Goal: Check status: Check status

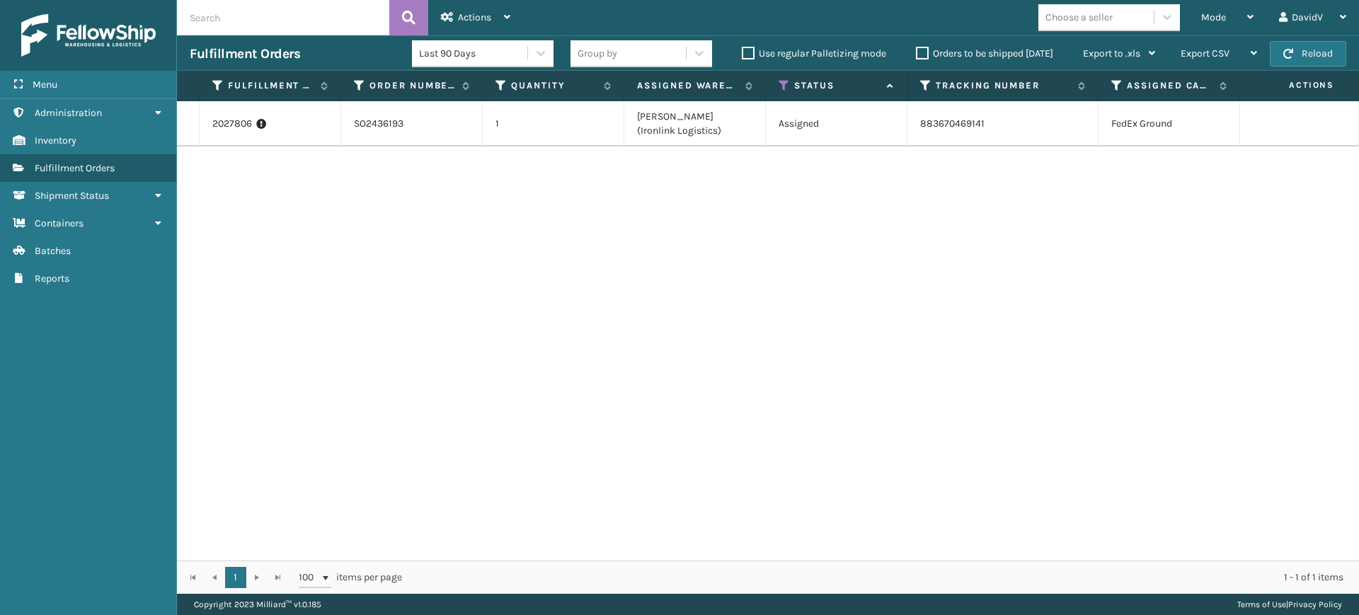
click at [919, 54] on label "Orders to be shipped [DATE]" at bounding box center [984, 53] width 137 height 12
click at [916, 54] on input "Orders to be shipped [DATE]" at bounding box center [916, 49] width 1 height 9
click at [919, 54] on label "Orders to be shipped [DATE]" at bounding box center [984, 53] width 137 height 12
click at [916, 54] on input "Orders to be shipped [DATE]" at bounding box center [916, 49] width 1 height 9
click at [919, 54] on label "Orders to be shipped [DATE]" at bounding box center [984, 53] width 137 height 12
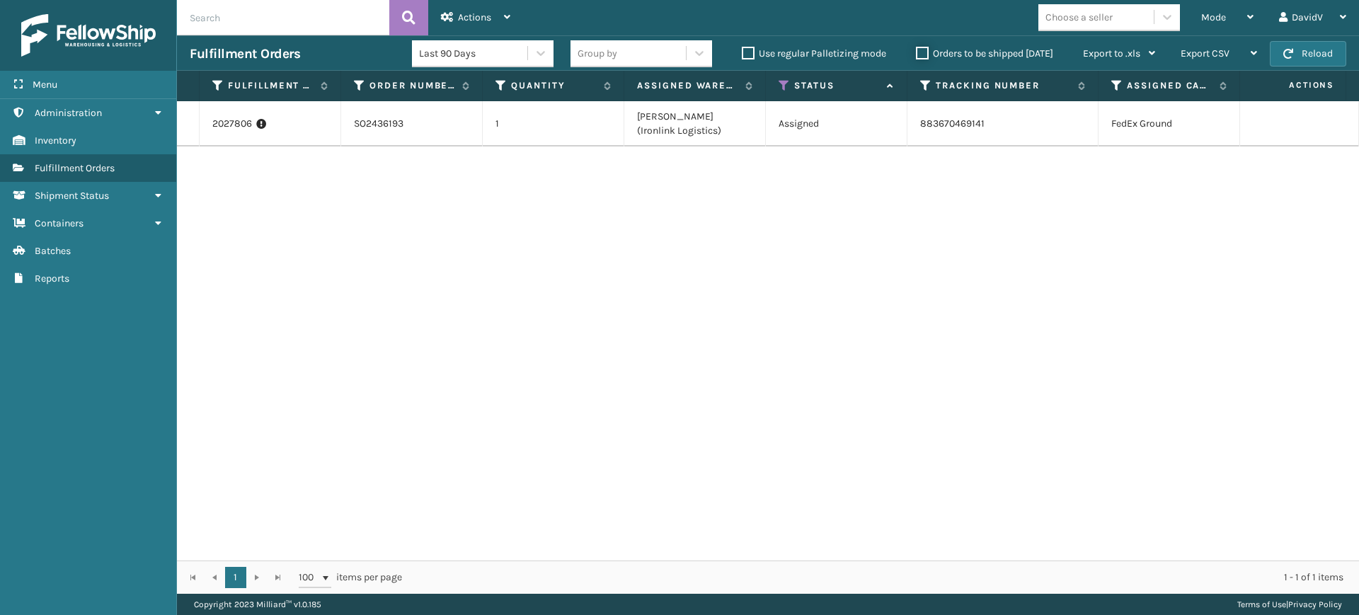
click at [916, 54] on input "Orders to be shipped [DATE]" at bounding box center [916, 49] width 1 height 9
click at [919, 54] on label "Orders to be shipped [DATE]" at bounding box center [984, 53] width 137 height 12
click at [916, 54] on input "Orders to be shipped [DATE]" at bounding box center [916, 49] width 1 height 9
click at [790, 327] on div "2027806 SO2436193 1 [PERSON_NAME] (Ironlink Logistics) Assigned 883670469141 Fe…" at bounding box center [768, 330] width 1182 height 459
click at [919, 55] on label "Orders to be shipped [DATE]" at bounding box center [984, 53] width 137 height 12
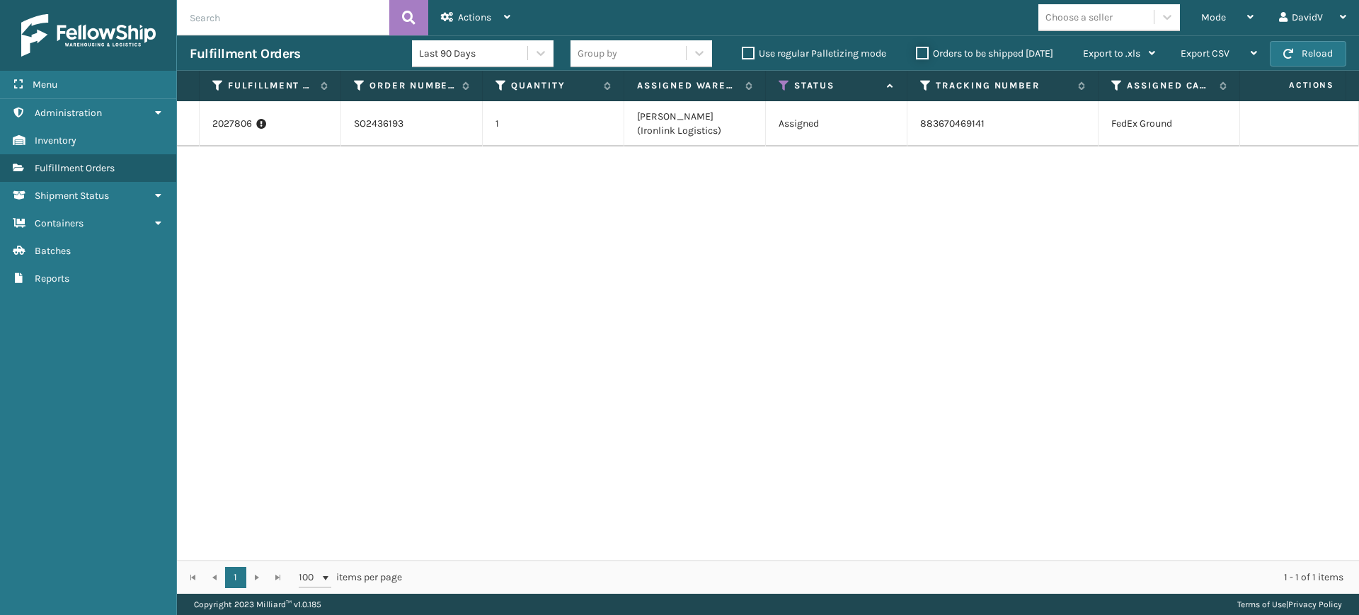
click at [916, 54] on input "Orders to be shipped [DATE]" at bounding box center [916, 49] width 1 height 9
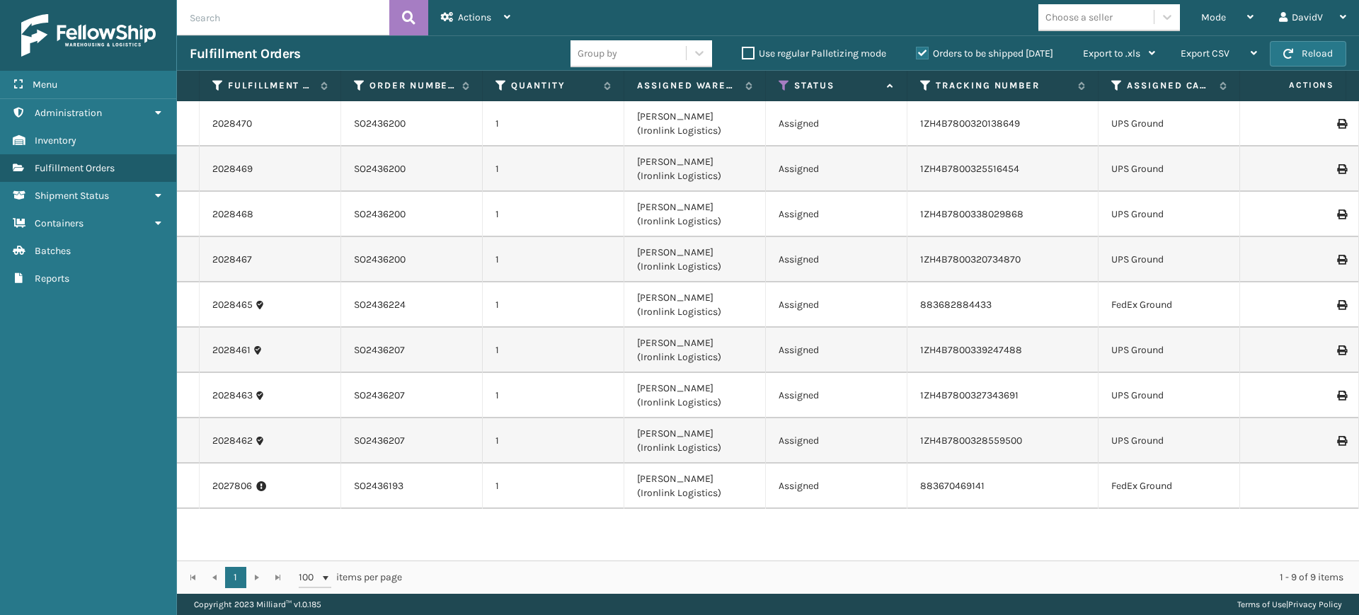
click at [918, 50] on label "Orders to be shipped [DATE]" at bounding box center [984, 53] width 137 height 12
click at [916, 50] on input "Orders to be shipped [DATE]" at bounding box center [916, 49] width 1 height 9
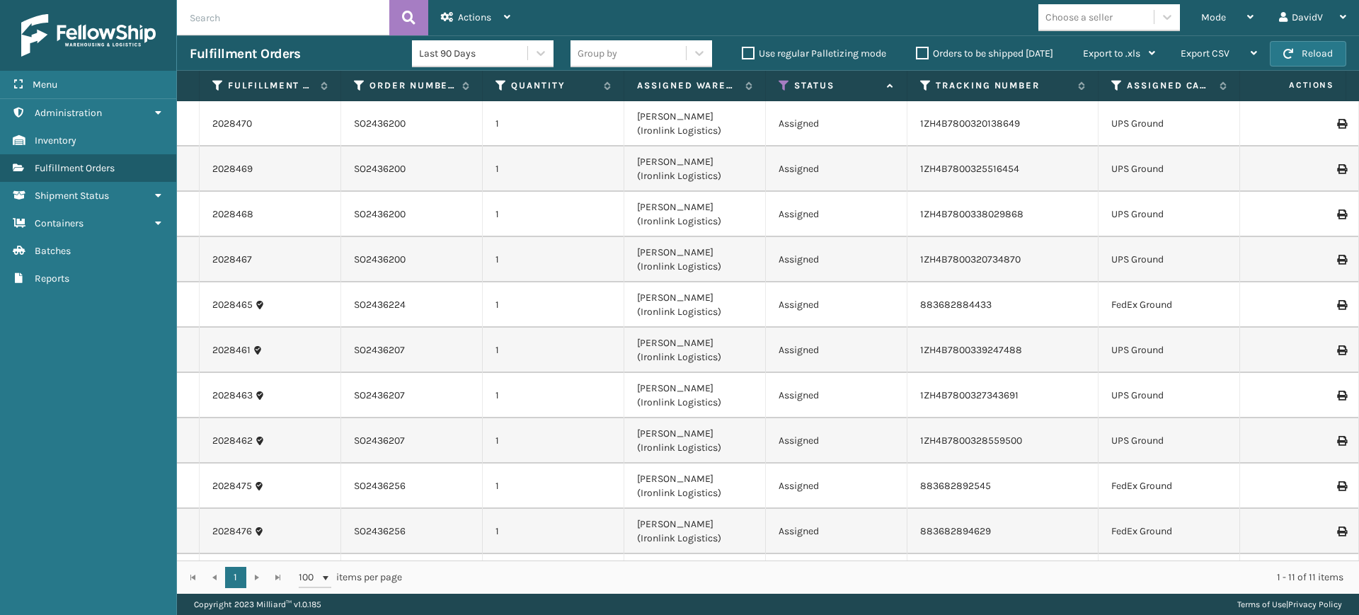
click at [921, 52] on label "Orders to be shipped [DATE]" at bounding box center [984, 53] width 137 height 12
click at [916, 52] on input "Orders to be shipped [DATE]" at bounding box center [916, 49] width 1 height 9
click at [921, 52] on label "Orders to be shipped [DATE]" at bounding box center [984, 53] width 137 height 12
click at [916, 52] on input "Orders to be shipped [DATE]" at bounding box center [916, 49] width 1 height 9
click at [921, 52] on label "Orders to be shipped [DATE]" at bounding box center [984, 53] width 137 height 12
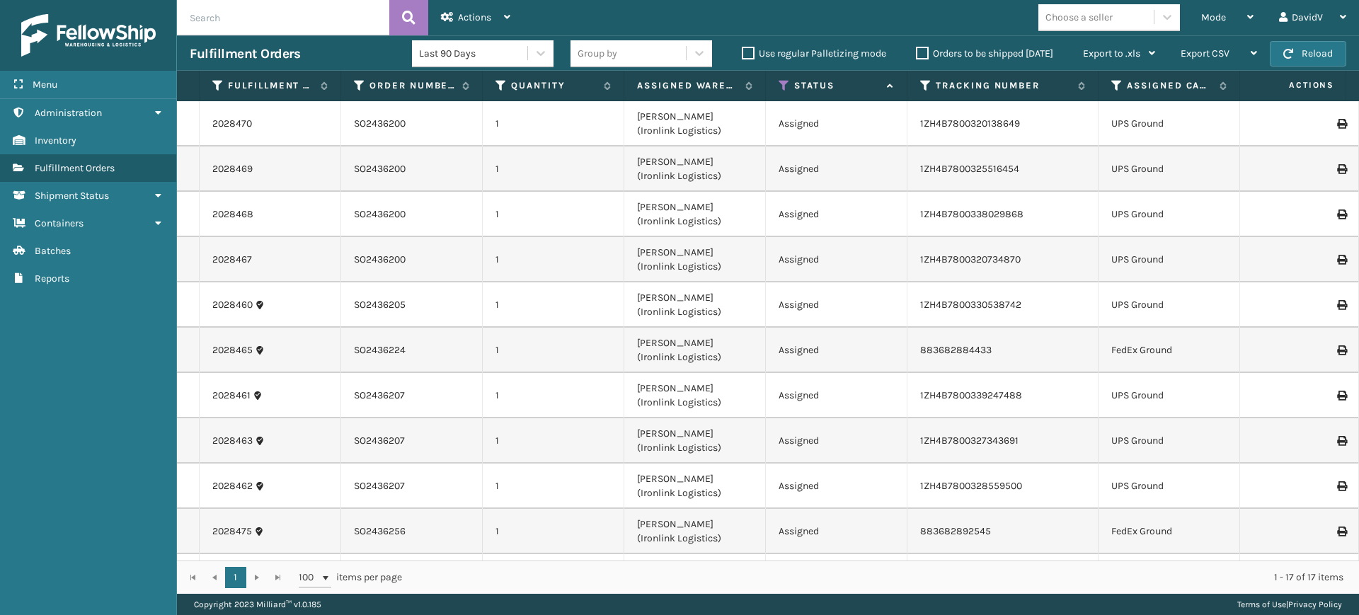
click at [916, 52] on input "Orders to be shipped [DATE]" at bounding box center [916, 49] width 1 height 9
click at [921, 52] on label "Orders to be shipped [DATE]" at bounding box center [984, 53] width 137 height 12
click at [916, 52] on input "Orders to be shipped [DATE]" at bounding box center [916, 49] width 1 height 9
click at [921, 52] on label "Orders to be shipped [DATE]" at bounding box center [984, 53] width 137 height 12
click at [916, 52] on input "Orders to be shipped [DATE]" at bounding box center [916, 49] width 1 height 9
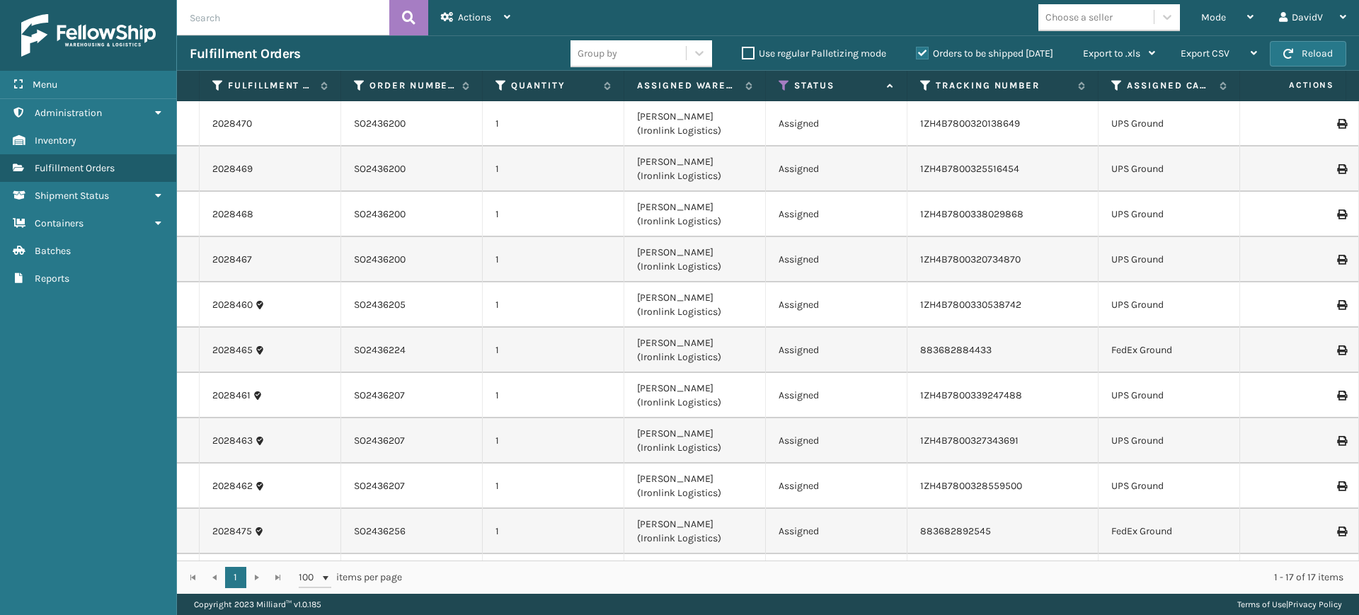
click at [921, 52] on label "Orders to be shipped [DATE]" at bounding box center [984, 53] width 137 height 12
click at [916, 52] on input "Orders to be shipped [DATE]" at bounding box center [916, 49] width 1 height 9
click at [921, 52] on label "Orders to be shipped [DATE]" at bounding box center [984, 53] width 137 height 12
click at [916, 52] on input "Orders to be shipped [DATE]" at bounding box center [916, 49] width 1 height 9
click at [921, 52] on label "Orders to be shipped [DATE]" at bounding box center [984, 53] width 137 height 12
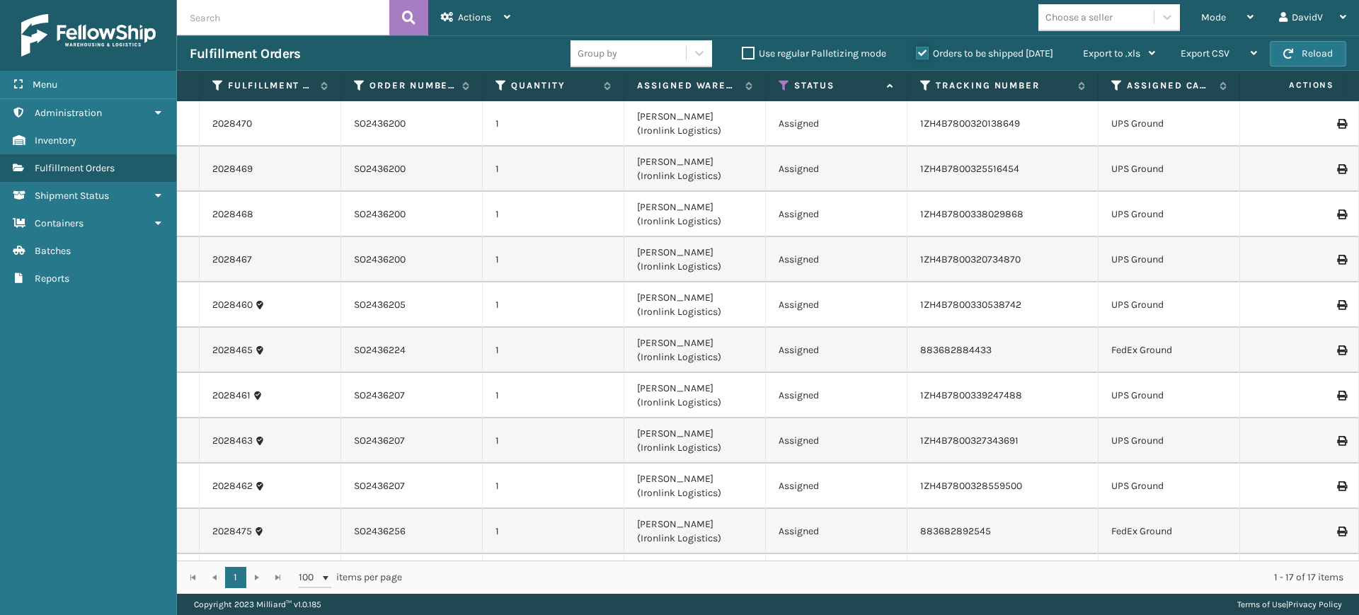
click at [916, 52] on input "Orders to be shipped [DATE]" at bounding box center [916, 49] width 1 height 9
click at [921, 52] on label "Orders to be shipped [DATE]" at bounding box center [984, 53] width 137 height 12
click at [916, 52] on input "Orders to be shipped [DATE]" at bounding box center [916, 49] width 1 height 9
click at [921, 52] on label "Orders to be shipped [DATE]" at bounding box center [984, 53] width 137 height 12
click at [916, 52] on input "Orders to be shipped [DATE]" at bounding box center [916, 49] width 1 height 9
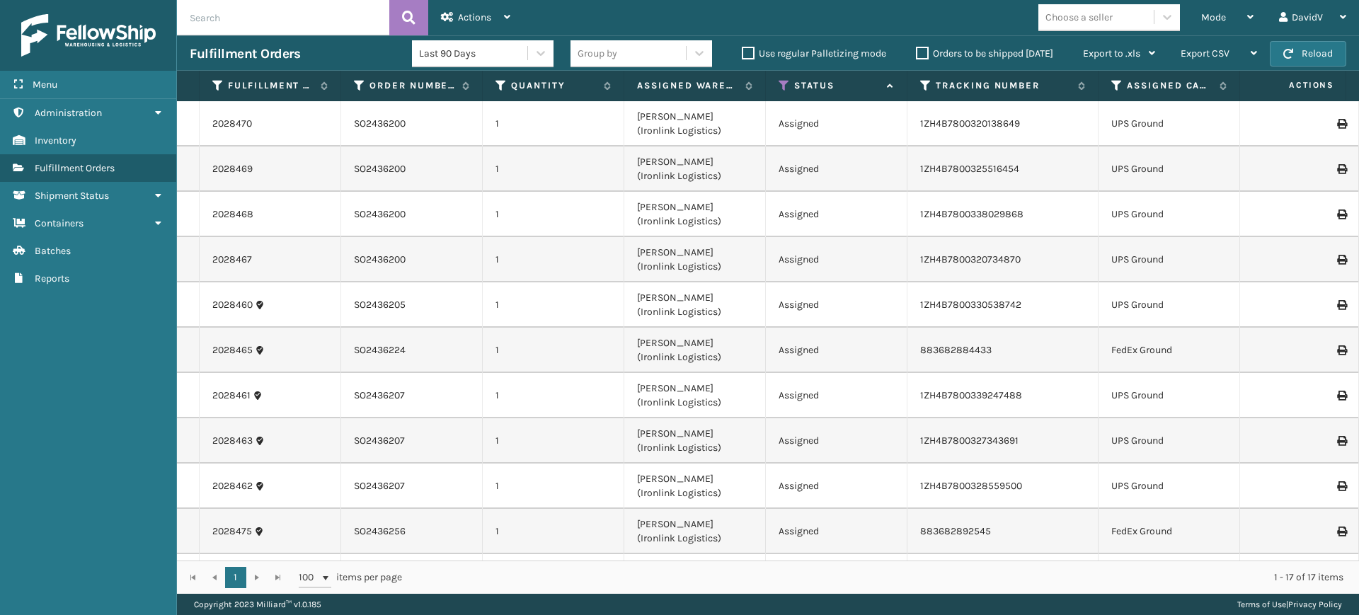
click at [921, 52] on label "Orders to be shipped [DATE]" at bounding box center [984, 53] width 137 height 12
click at [916, 52] on input "Orders to be shipped [DATE]" at bounding box center [916, 49] width 1 height 9
click at [921, 57] on label "Orders to be shipped [DATE]" at bounding box center [984, 53] width 137 height 12
click at [916, 54] on input "Orders to be shipped [DATE]" at bounding box center [916, 49] width 1 height 9
click at [926, 55] on label "Orders to be shipped [DATE]" at bounding box center [984, 53] width 137 height 12
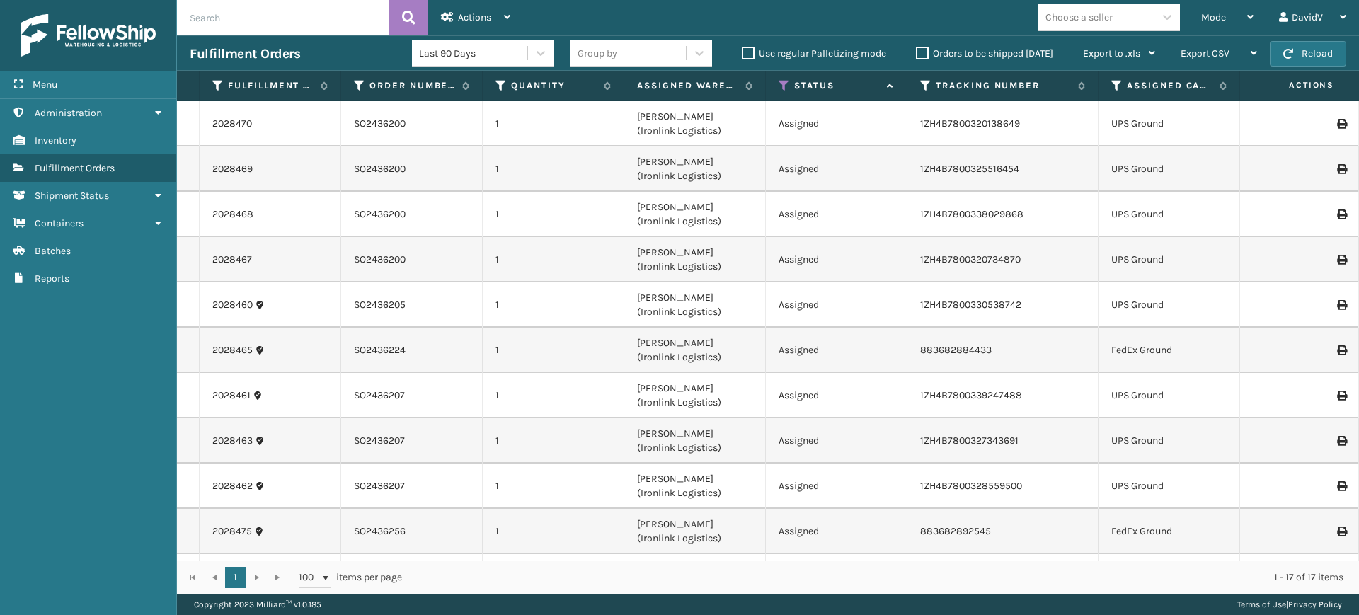
click at [916, 54] on input "Orders to be shipped [DATE]" at bounding box center [916, 49] width 1 height 9
click at [926, 52] on label "Orders to be shipped [DATE]" at bounding box center [984, 53] width 137 height 12
click at [916, 52] on input "Orders to be shipped [DATE]" at bounding box center [916, 49] width 1 height 9
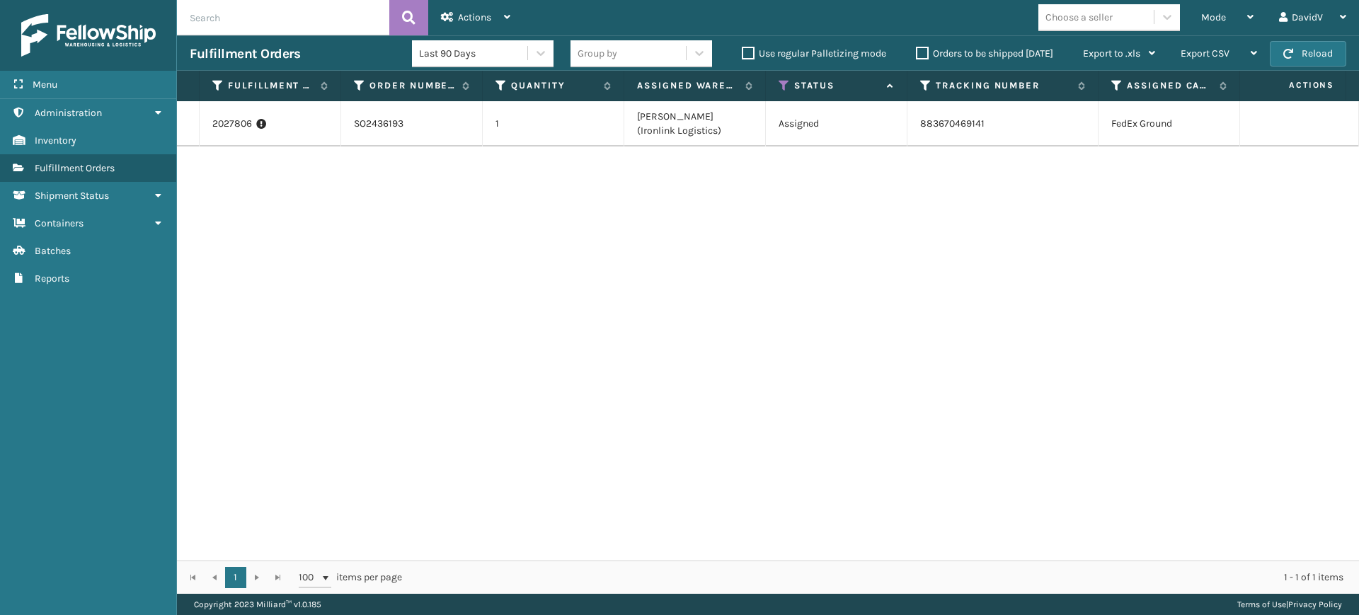
click at [926, 52] on label "Orders to be shipped [DATE]" at bounding box center [984, 53] width 137 height 12
click at [916, 52] on input "Orders to be shipped [DATE]" at bounding box center [916, 49] width 1 height 9
click at [921, 52] on label "Orders to be shipped [DATE]" at bounding box center [984, 53] width 137 height 12
click at [916, 52] on input "Orders to be shipped [DATE]" at bounding box center [916, 49] width 1 height 9
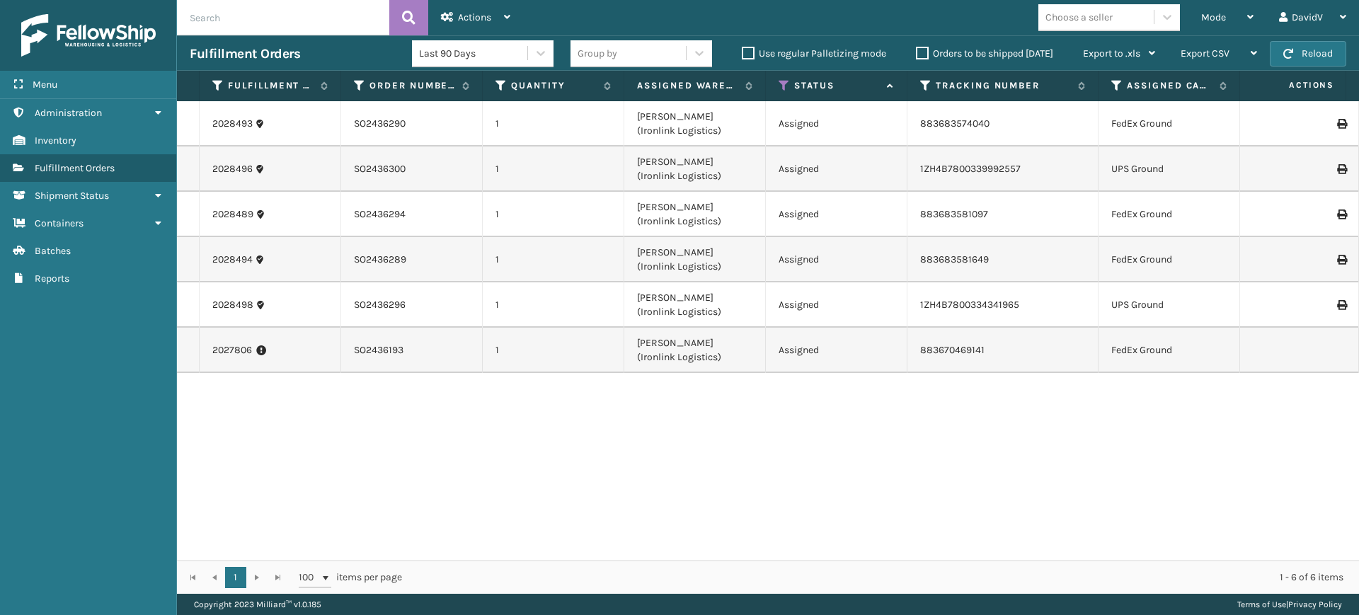
click at [921, 52] on label "Orders to be shipped [DATE]" at bounding box center [984, 53] width 137 height 12
click at [916, 52] on input "Orders to be shipped [DATE]" at bounding box center [916, 49] width 1 height 9
click at [921, 52] on label "Orders to be shipped [DATE]" at bounding box center [984, 53] width 137 height 12
click at [916, 52] on input "Orders to be shipped [DATE]" at bounding box center [916, 49] width 1 height 9
click at [921, 52] on label "Orders to be shipped [DATE]" at bounding box center [984, 53] width 137 height 12
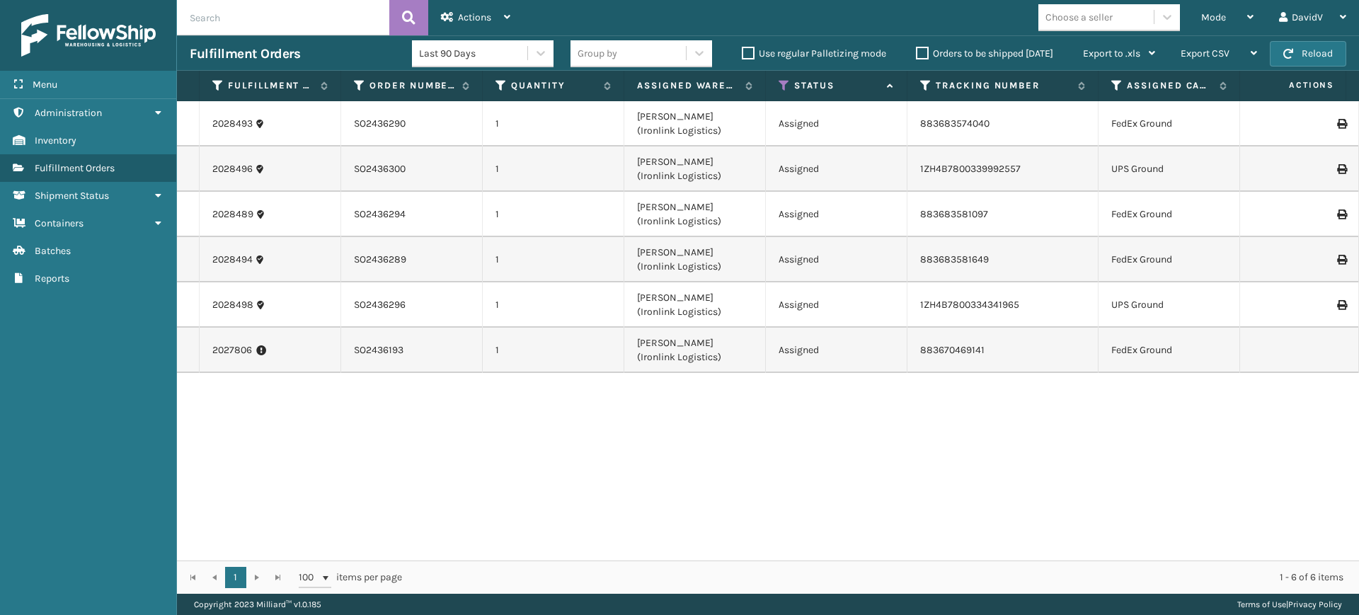
click at [916, 52] on input "Orders to be shipped [DATE]" at bounding box center [916, 49] width 1 height 9
click at [921, 53] on label "Orders to be shipped [DATE]" at bounding box center [984, 53] width 137 height 12
click at [916, 53] on input "Orders to be shipped [DATE]" at bounding box center [916, 49] width 1 height 9
click at [921, 53] on label "Orders to be shipped [DATE]" at bounding box center [984, 53] width 137 height 12
click at [916, 53] on input "Orders to be shipped [DATE]" at bounding box center [916, 49] width 1 height 9
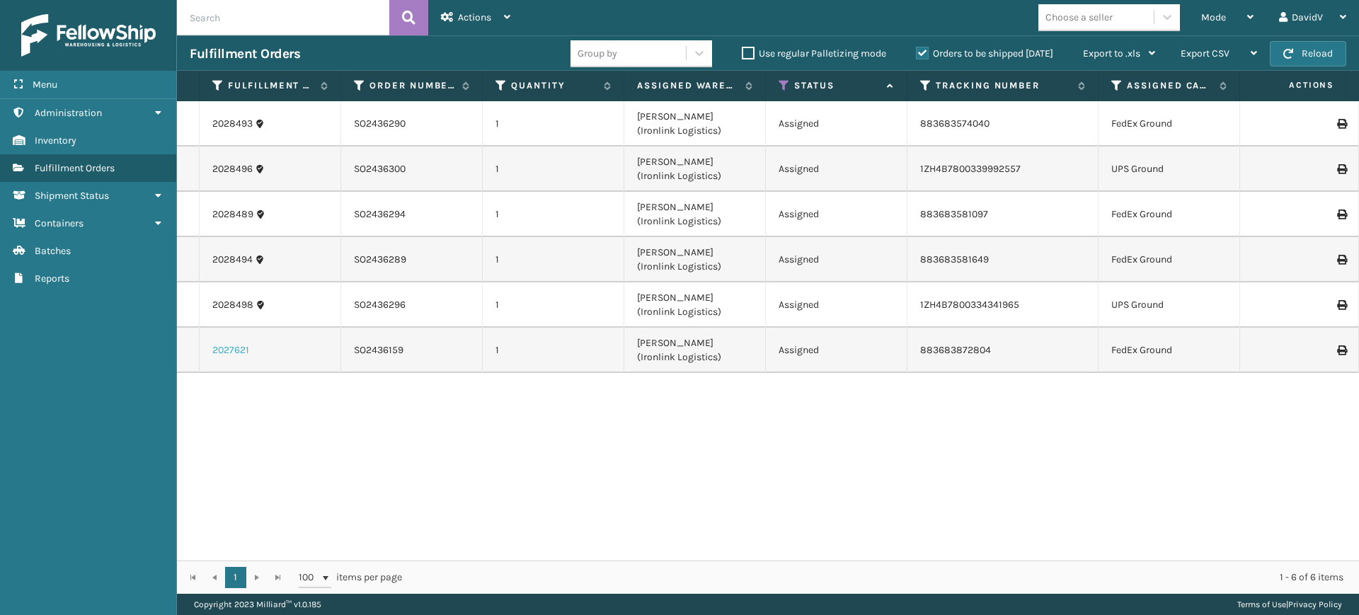
click at [235, 355] on link "2027621" at bounding box center [230, 350] width 37 height 14
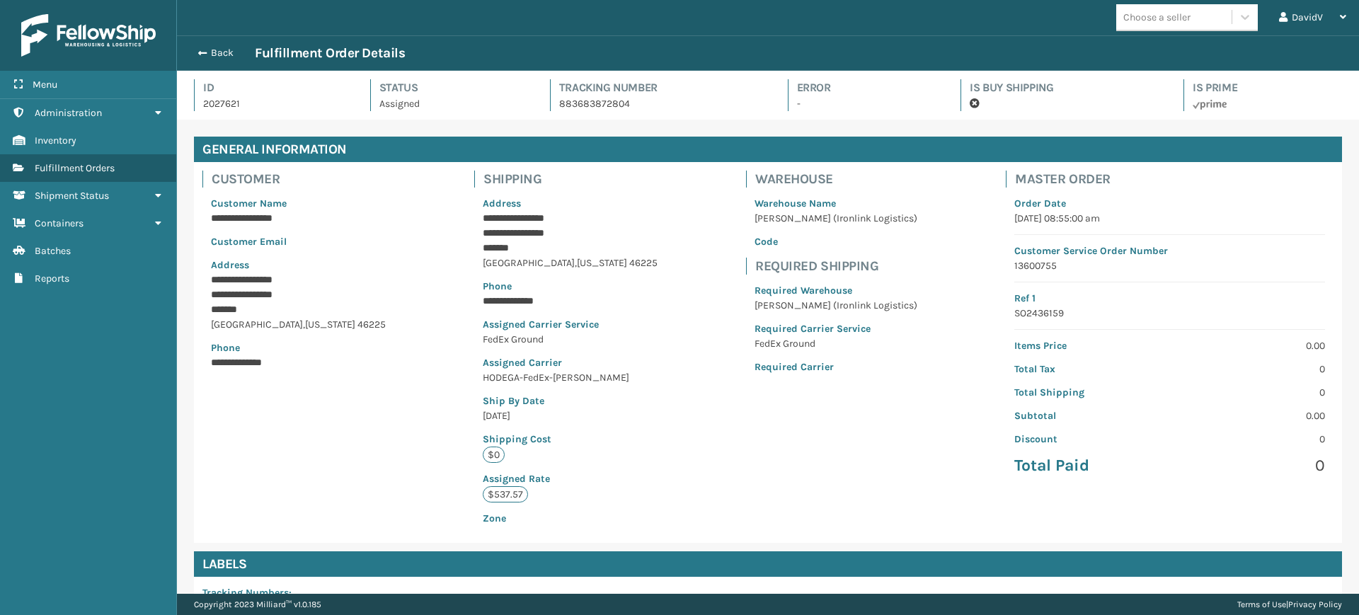
scroll to position [34, 1182]
click at [217, 54] on button "Back" at bounding box center [222, 53] width 65 height 13
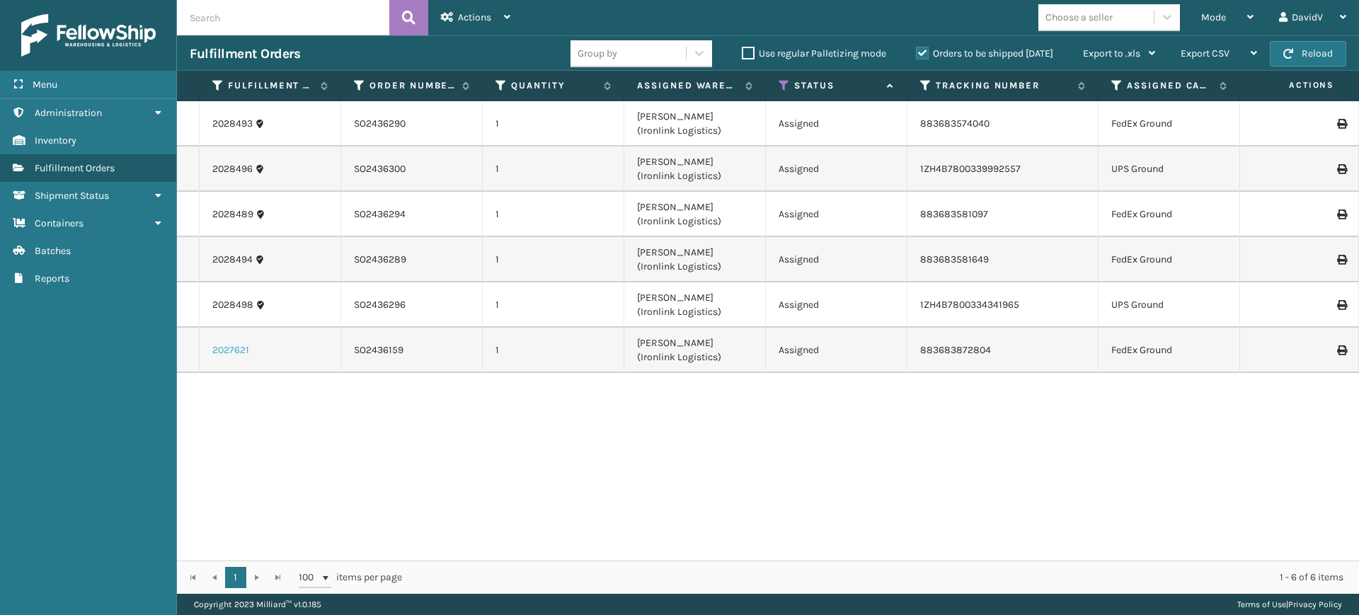
click at [238, 350] on link "2027621" at bounding box center [230, 350] width 37 height 14
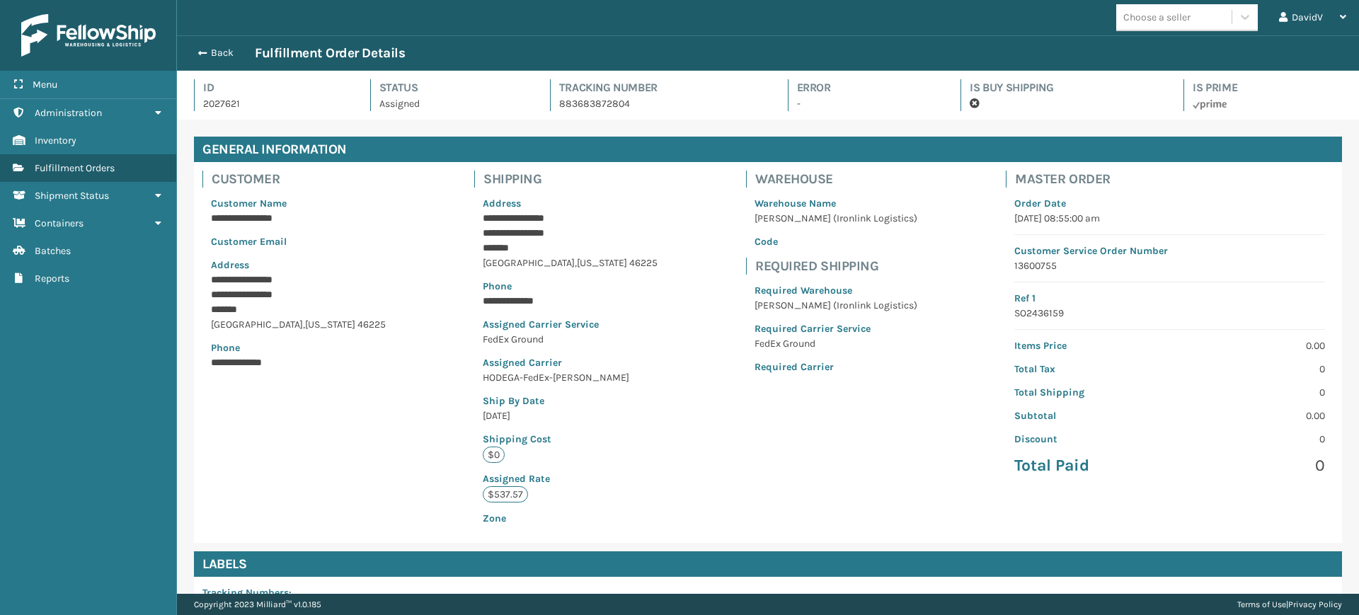
scroll to position [236, 0]
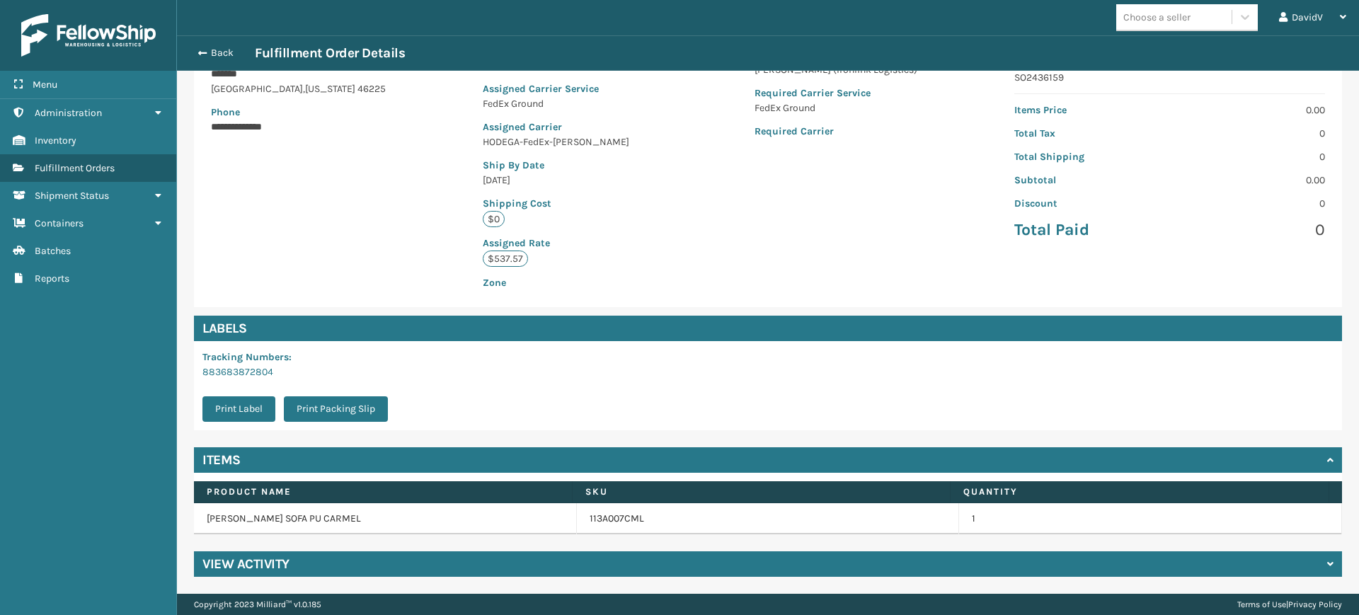
click at [253, 563] on h4 "View Activity" at bounding box center [245, 564] width 87 height 17
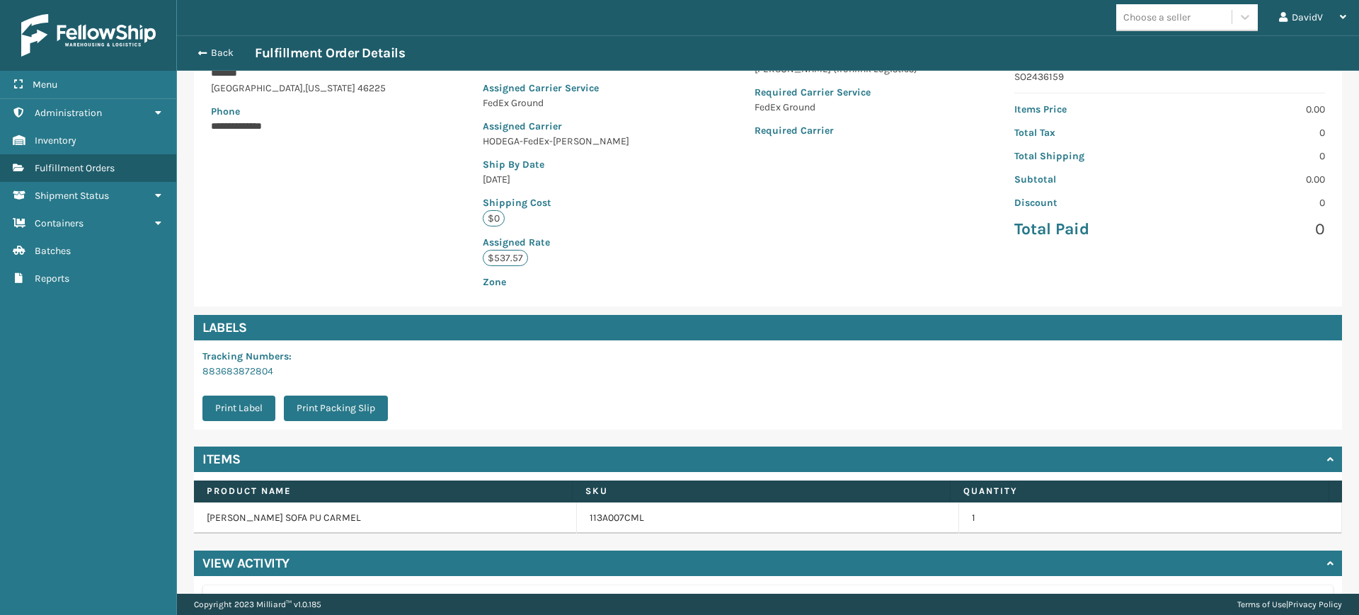
scroll to position [611, 0]
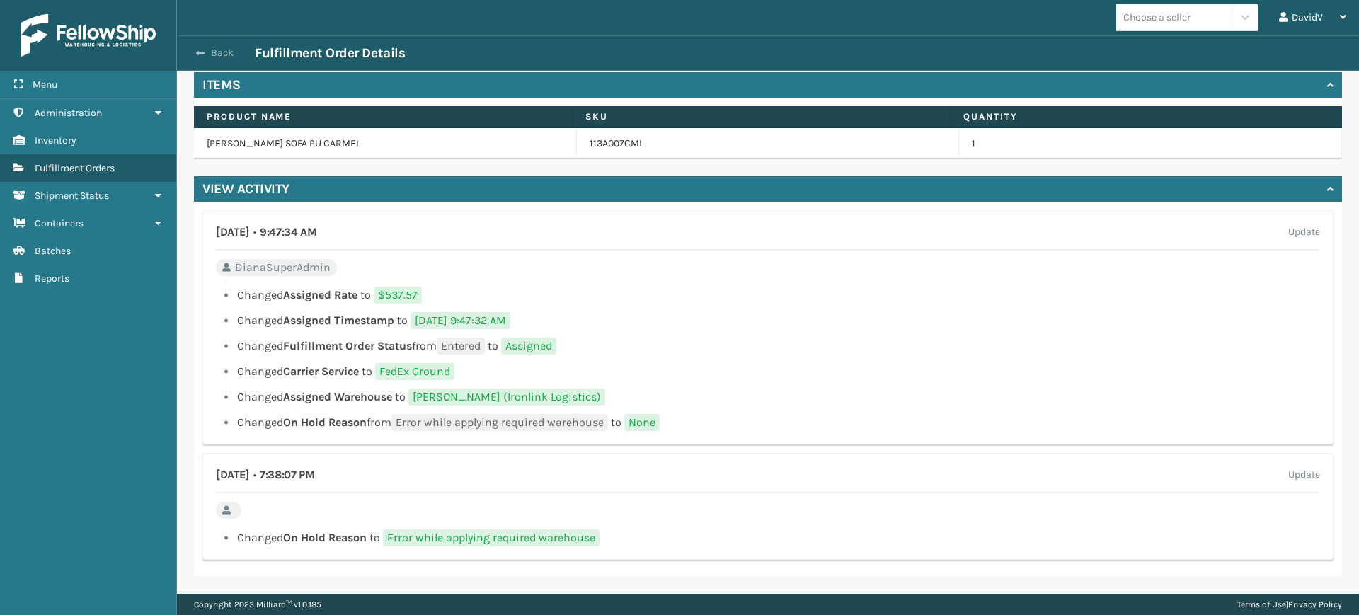
click at [199, 48] on span "button" at bounding box center [200, 53] width 8 height 10
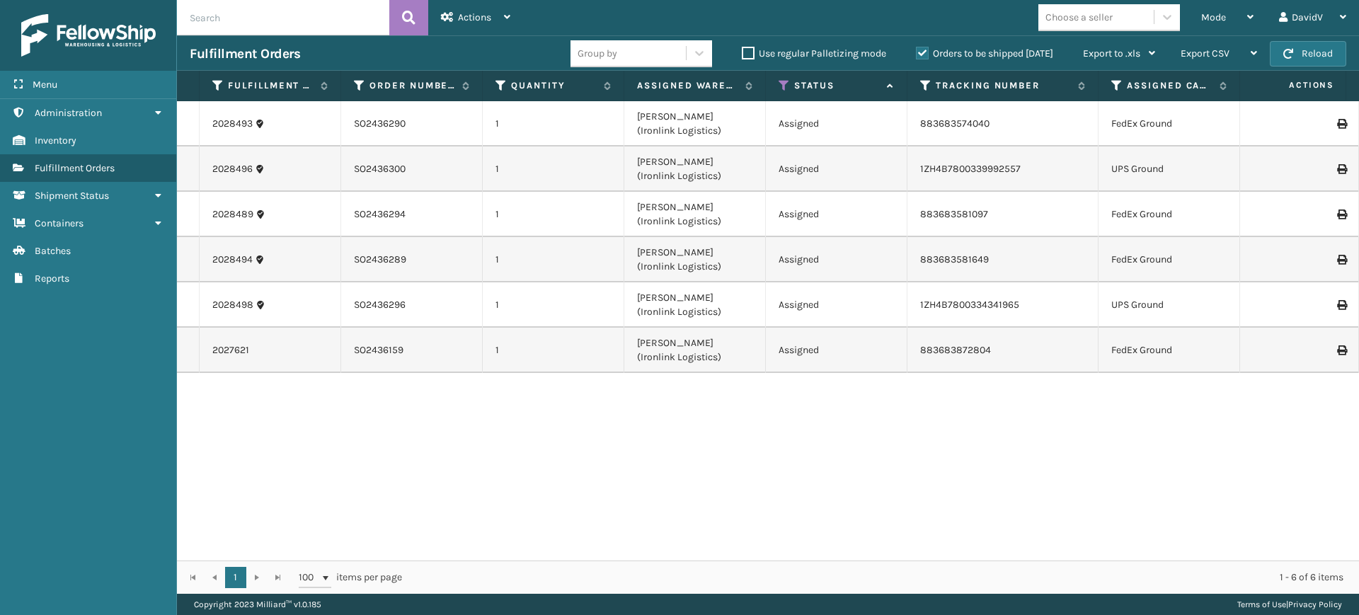
click at [927, 54] on label "Orders to be shipped [DATE]" at bounding box center [984, 53] width 137 height 12
click at [916, 54] on input "Orders to be shipped [DATE]" at bounding box center [916, 49] width 1 height 9
click at [927, 54] on label "Orders to be shipped [DATE]" at bounding box center [984, 53] width 137 height 12
click at [916, 54] on input "Orders to be shipped [DATE]" at bounding box center [916, 49] width 1 height 9
click at [927, 54] on label "Orders to be shipped [DATE]" at bounding box center [984, 53] width 137 height 12
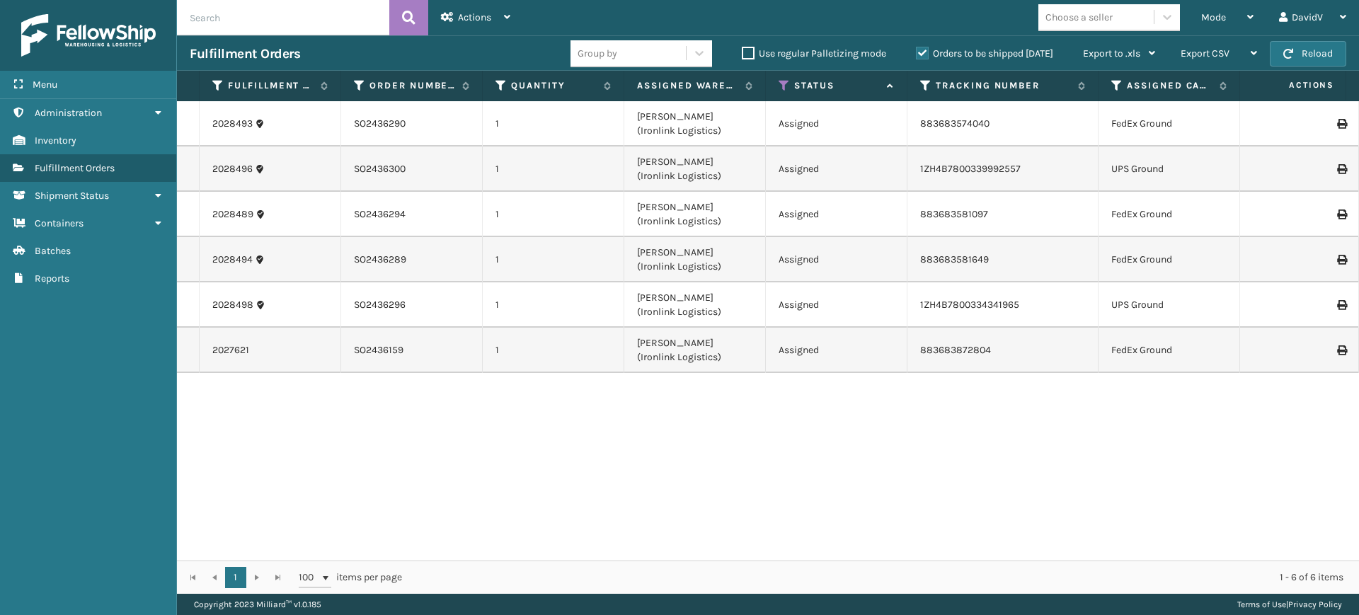
click at [916, 54] on input "Orders to be shipped [DATE]" at bounding box center [916, 49] width 1 height 9
click at [927, 54] on label "Orders to be shipped [DATE]" at bounding box center [984, 53] width 137 height 12
click at [916, 54] on input "Orders to be shipped [DATE]" at bounding box center [916, 49] width 1 height 9
click at [927, 54] on label "Orders to be shipped [DATE]" at bounding box center [984, 53] width 137 height 12
click at [916, 54] on input "Orders to be shipped [DATE]" at bounding box center [916, 49] width 1 height 9
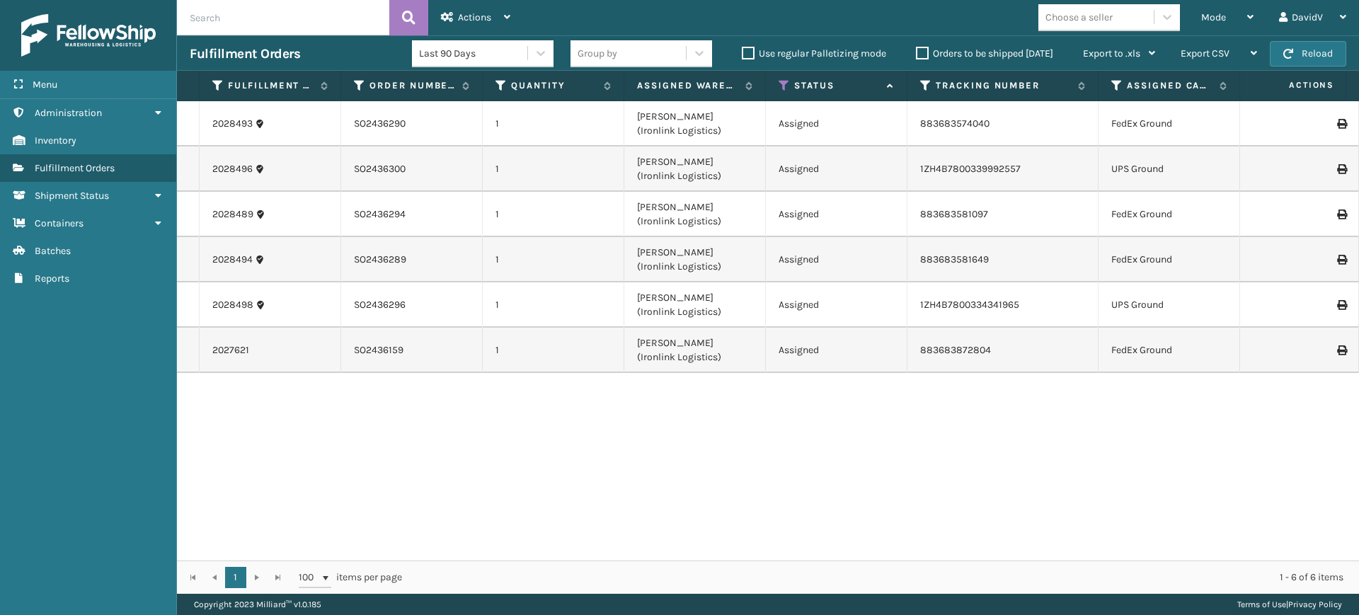
click at [927, 54] on label "Orders to be shipped [DATE]" at bounding box center [984, 53] width 137 height 12
click at [916, 54] on input "Orders to be shipped [DATE]" at bounding box center [916, 49] width 1 height 9
click at [921, 49] on label "Orders to be shipped [DATE]" at bounding box center [984, 53] width 137 height 12
click at [916, 49] on input "Orders to be shipped [DATE]" at bounding box center [916, 49] width 1 height 9
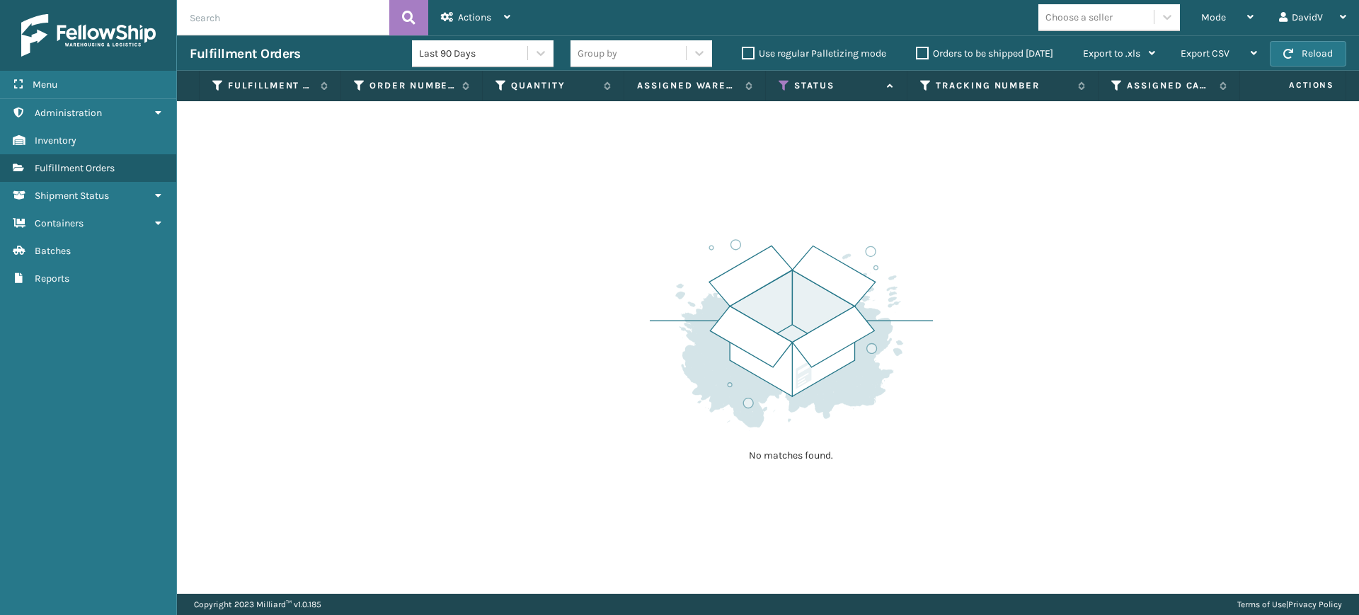
click at [921, 52] on label "Orders to be shipped [DATE]" at bounding box center [984, 53] width 137 height 12
click at [916, 52] on input "Orders to be shipped [DATE]" at bounding box center [916, 49] width 1 height 9
click at [921, 52] on label "Orders to be shipped [DATE]" at bounding box center [984, 53] width 137 height 12
click at [916, 52] on input "Orders to be shipped [DATE]" at bounding box center [916, 49] width 1 height 9
click at [921, 52] on label "Orders to be shipped [DATE]" at bounding box center [984, 53] width 137 height 12
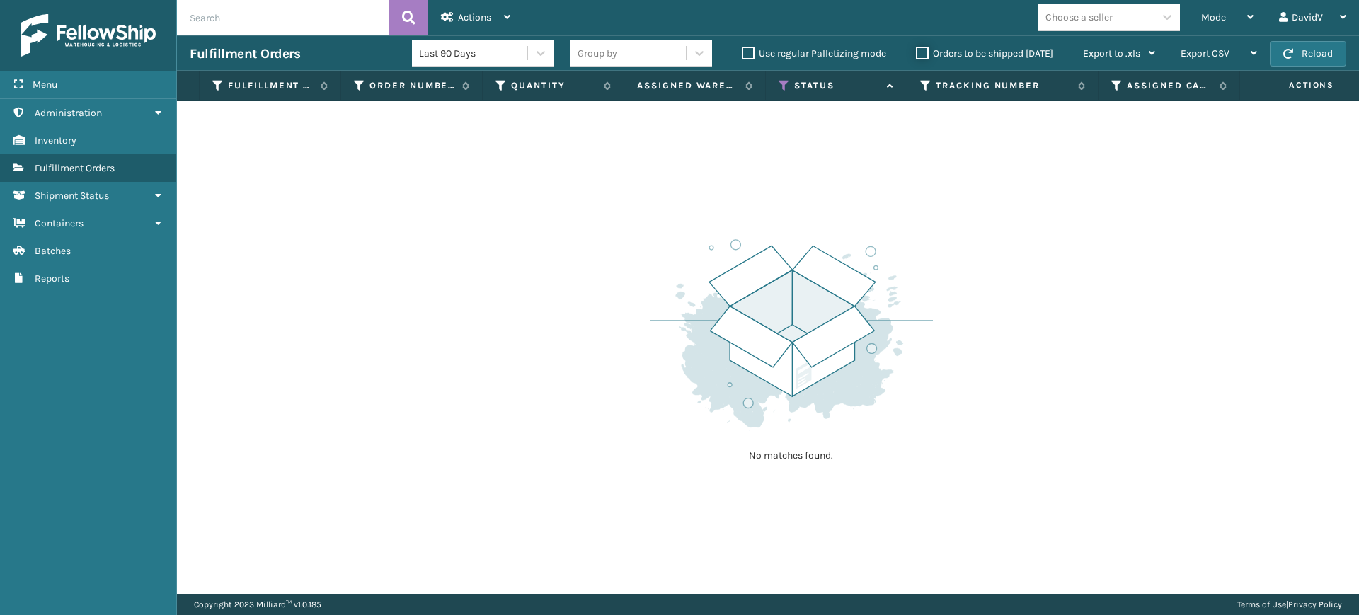
click at [916, 52] on input "Orders to be shipped [DATE]" at bounding box center [916, 49] width 1 height 9
click at [921, 50] on label "Orders to be shipped [DATE]" at bounding box center [984, 53] width 137 height 12
click at [916, 50] on input "Orders to be shipped [DATE]" at bounding box center [916, 49] width 1 height 9
click at [921, 50] on label "Orders to be shipped [DATE]" at bounding box center [984, 53] width 137 height 12
click at [916, 50] on input "Orders to be shipped [DATE]" at bounding box center [916, 49] width 1 height 9
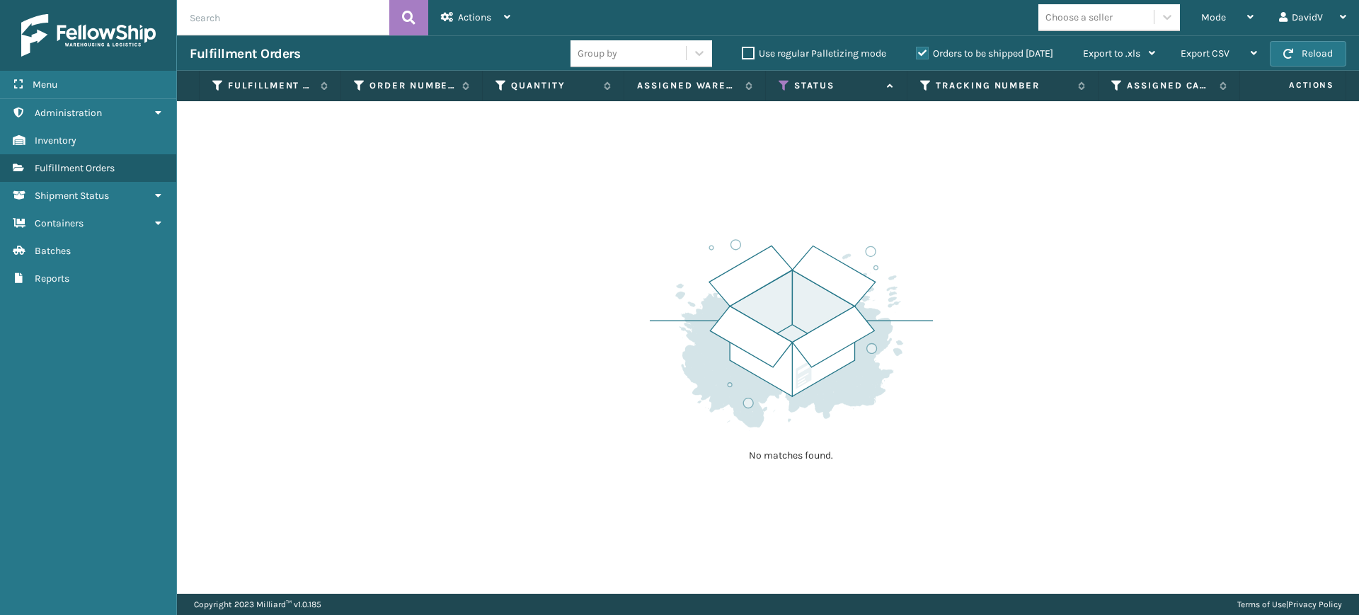
click at [925, 57] on label "Orders to be shipped [DATE]" at bounding box center [984, 53] width 137 height 12
click at [916, 54] on input "Orders to be shipped [DATE]" at bounding box center [916, 49] width 1 height 9
click at [925, 57] on label "Orders to be shipped [DATE]" at bounding box center [984, 53] width 137 height 12
click at [916, 54] on input "Orders to be shipped [DATE]" at bounding box center [916, 49] width 1 height 9
click at [925, 57] on label "Orders to be shipped [DATE]" at bounding box center [984, 53] width 137 height 12
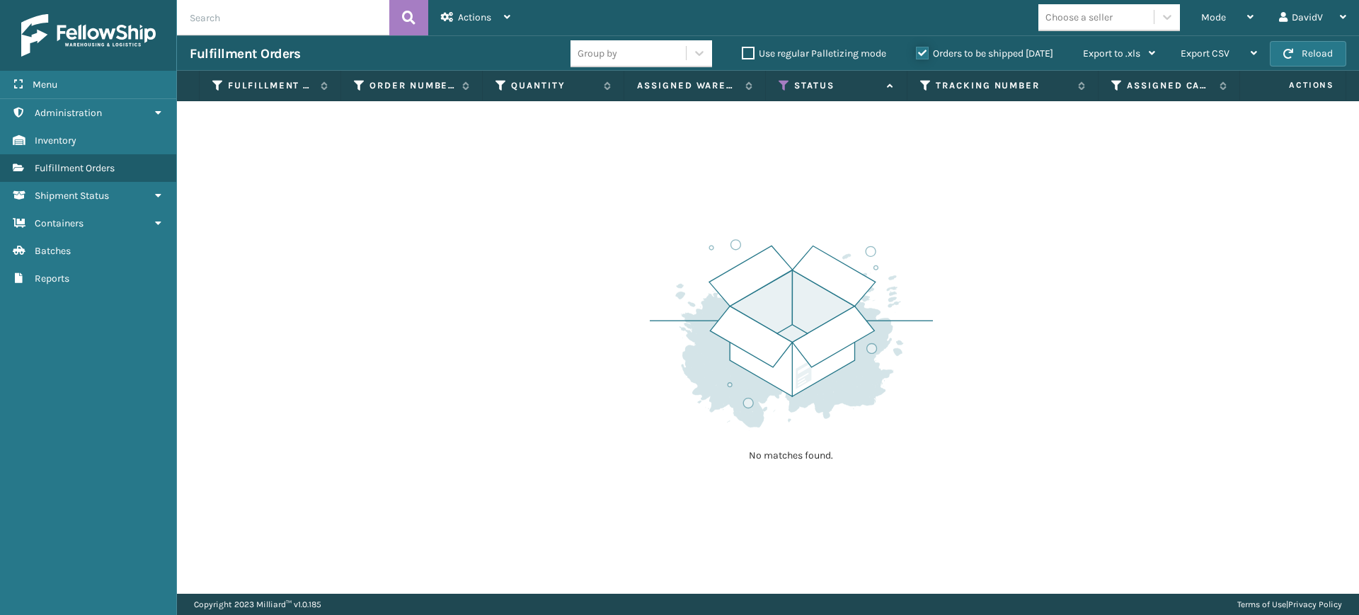
click at [916, 54] on input "Orders to be shipped [DATE]" at bounding box center [916, 49] width 1 height 9
click at [922, 50] on label "Orders to be shipped [DATE]" at bounding box center [984, 53] width 137 height 12
click at [916, 50] on input "Orders to be shipped [DATE]" at bounding box center [916, 49] width 1 height 9
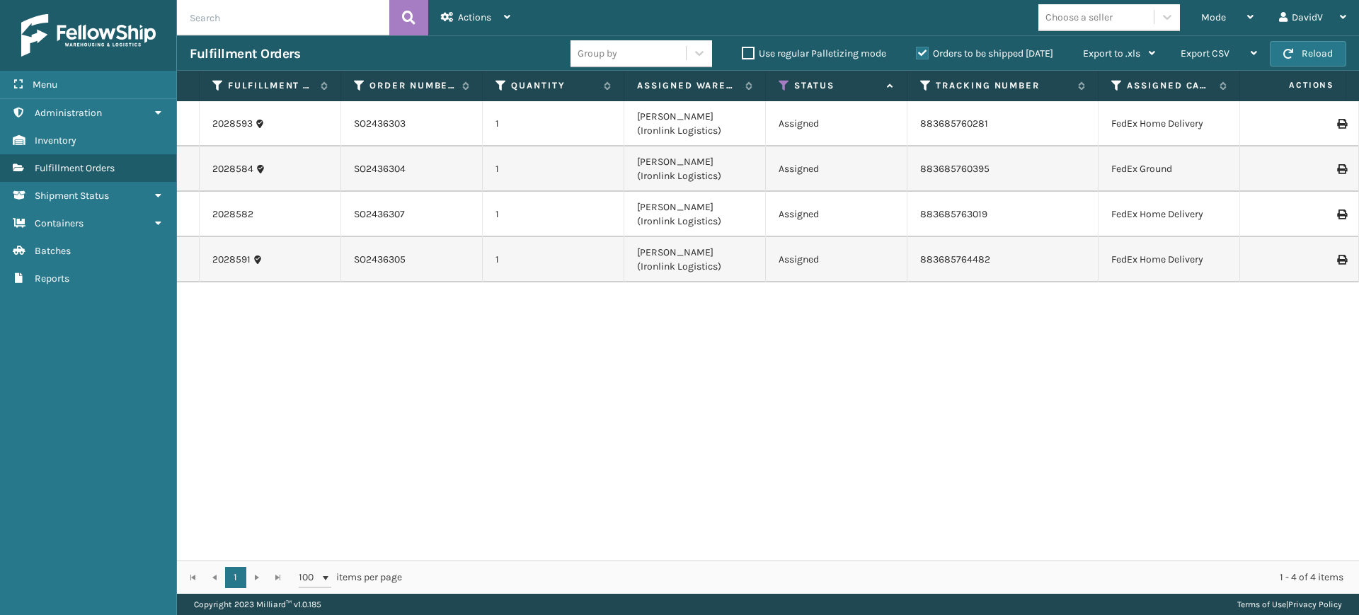
click at [925, 57] on label "Orders to be shipped [DATE]" at bounding box center [984, 53] width 137 height 12
click at [916, 54] on input "Orders to be shipped [DATE]" at bounding box center [916, 49] width 1 height 9
click at [924, 52] on label "Orders to be shipped [DATE]" at bounding box center [984, 53] width 137 height 12
click at [916, 52] on input "Orders to be shipped [DATE]" at bounding box center [916, 49] width 1 height 9
click at [924, 52] on label "Orders to be shipped [DATE]" at bounding box center [984, 53] width 137 height 12
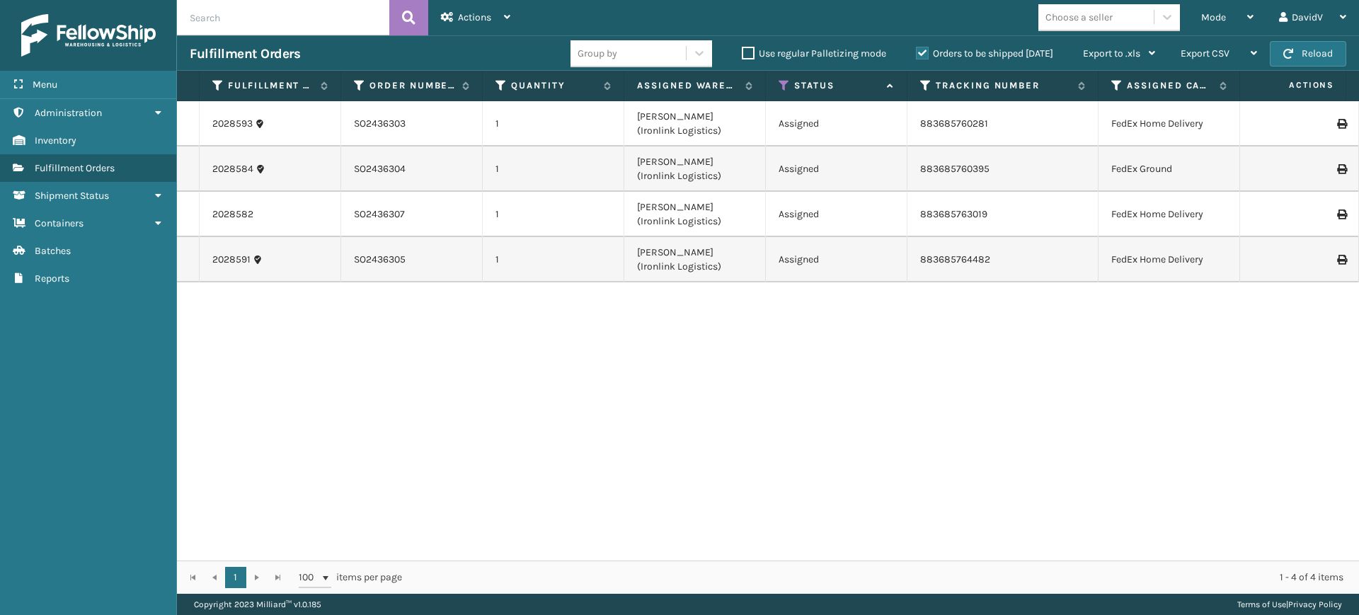
click at [916, 52] on input "Orders to be shipped [DATE]" at bounding box center [916, 49] width 1 height 9
click at [921, 55] on label "Orders to be shipped [DATE]" at bounding box center [984, 53] width 137 height 12
click at [916, 54] on input "Orders to be shipped [DATE]" at bounding box center [916, 49] width 1 height 9
click at [921, 55] on label "Orders to be shipped [DATE]" at bounding box center [984, 53] width 137 height 12
click at [916, 54] on input "Orders to be shipped [DATE]" at bounding box center [916, 49] width 1 height 9
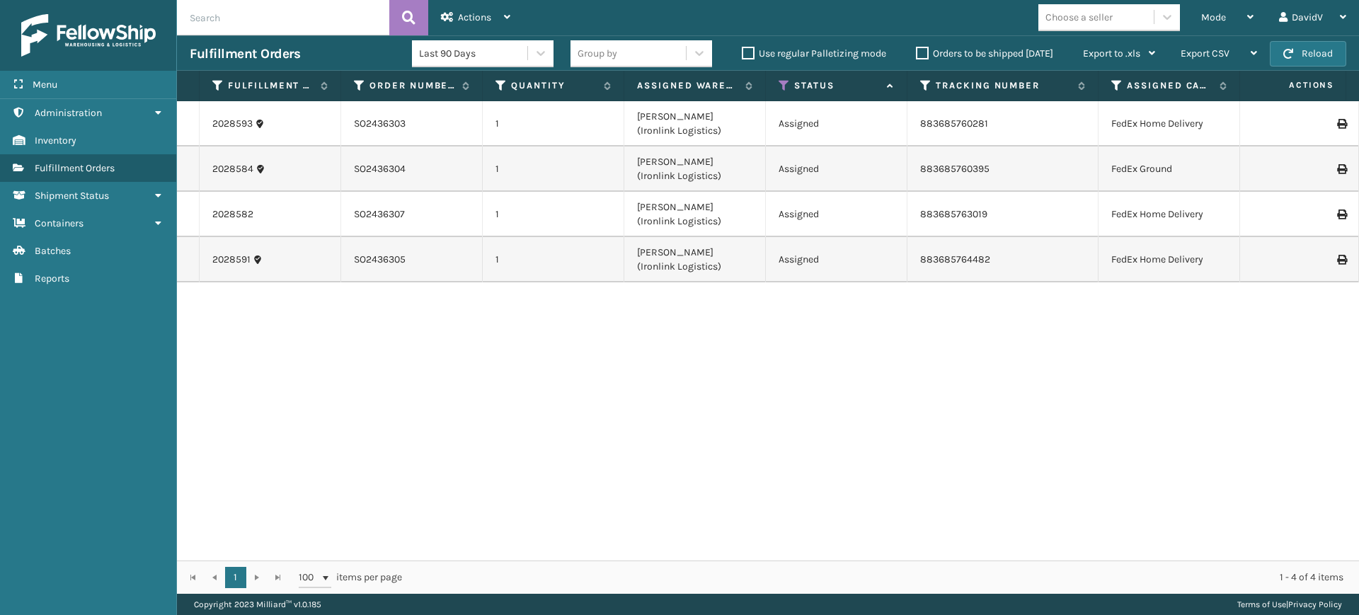
click at [921, 55] on label "Orders to be shipped [DATE]" at bounding box center [984, 53] width 137 height 12
click at [916, 54] on input "Orders to be shipped [DATE]" at bounding box center [916, 49] width 1 height 9
